Goal: Task Accomplishment & Management: Use online tool/utility

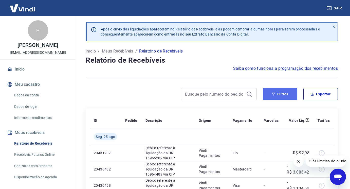
click at [282, 96] on button "Filtros" at bounding box center [280, 94] width 34 height 12
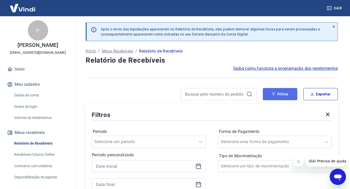
scroll to position [25, 0]
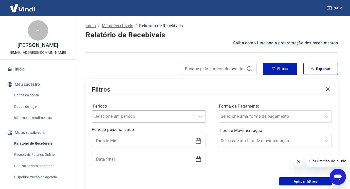
click at [193, 117] on div "Selecione um período" at bounding box center [149, 116] width 114 height 12
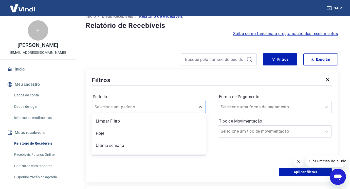
scroll to position [35, 0]
click at [200, 94] on label "Período" at bounding box center [149, 96] width 112 height 6
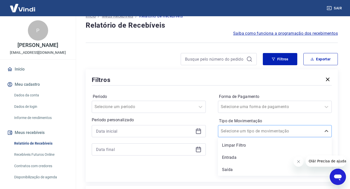
click at [232, 126] on div "Selecione um tipo de movimentação" at bounding box center [275, 131] width 114 height 12
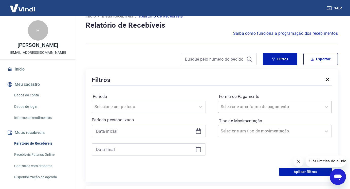
drag, startPoint x: 242, startPoint y: 115, endPoint x: 247, endPoint y: 111, distance: 6.6
click at [242, 115] on div "Forma de Pagamento Selecione uma forma de pagamento Tipo de Movimentação Seleci…" at bounding box center [275, 126] width 114 height 69
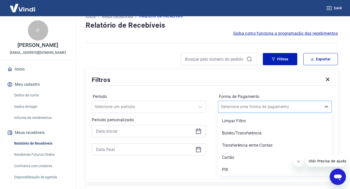
click at [247, 111] on div "Selecione uma forma de pagamento" at bounding box center [269, 106] width 103 height 9
click at [244, 169] on div "PIX" at bounding box center [275, 169] width 114 height 10
click at [300, 162] on icon "Fechar mensagem da empresa" at bounding box center [298, 161] width 4 height 4
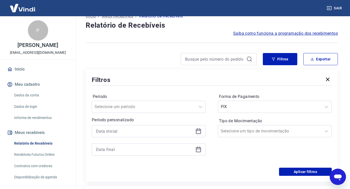
click at [198, 129] on icon at bounding box center [198, 131] width 5 height 5
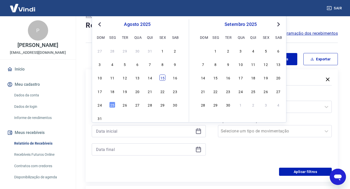
click at [162, 79] on div "15" at bounding box center [162, 77] width 6 height 6
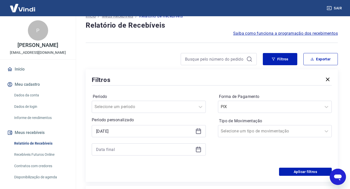
click at [198, 130] on icon at bounding box center [198, 130] width 5 height 1
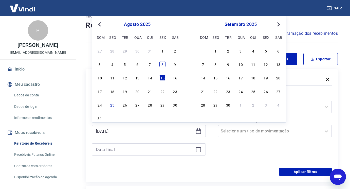
click at [163, 65] on div "8" at bounding box center [162, 64] width 6 height 6
type input "[DATE]"
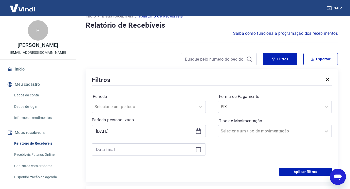
click at [200, 150] on icon at bounding box center [198, 149] width 6 height 6
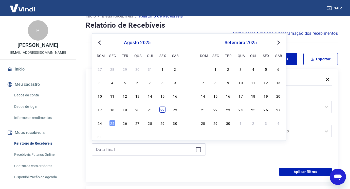
click at [164, 107] on div "22" at bounding box center [162, 109] width 6 height 6
type input "[DATE]"
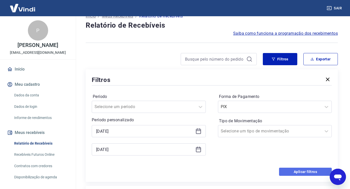
click at [289, 172] on button "Aplicar filtros" at bounding box center [305, 171] width 53 height 8
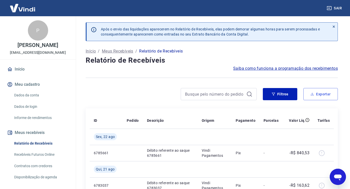
click at [319, 93] on button "Exportar" at bounding box center [320, 94] width 34 height 12
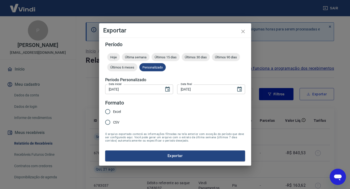
type input "[DATE]"
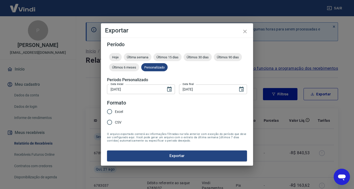
click at [120, 113] on span "Excel" at bounding box center [119, 111] width 8 height 5
click at [115, 113] on input "Excel" at bounding box center [109, 111] width 11 height 11
radio input "true"
click at [170, 161] on div "Período Hoje Última semana Últimos 15 dias Últimos 30 dias Últimos 90 dias Últi…" at bounding box center [177, 101] width 152 height 128
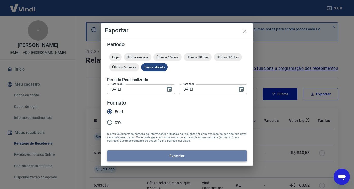
click at [172, 157] on button "Exportar" at bounding box center [177, 155] width 140 height 11
